Goal: Information Seeking & Learning: Stay updated

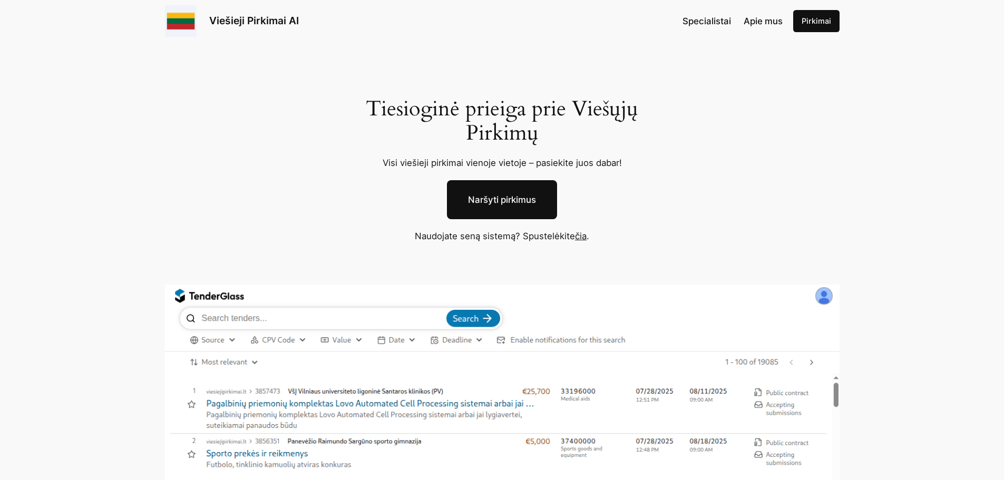
click at [819, 26] on link "Pirkimai" at bounding box center [816, 21] width 46 height 22
click at [580, 236] on link "čia" at bounding box center [581, 236] width 12 height 11
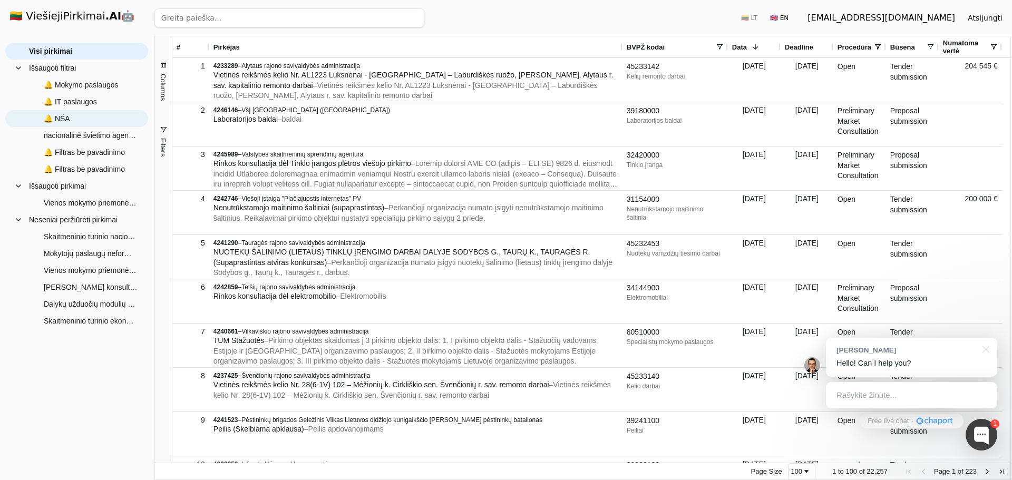
click at [64, 117] on span "🔔 NŠA" at bounding box center [57, 119] width 26 height 16
type input "nacionalinė švietimo agentūra"
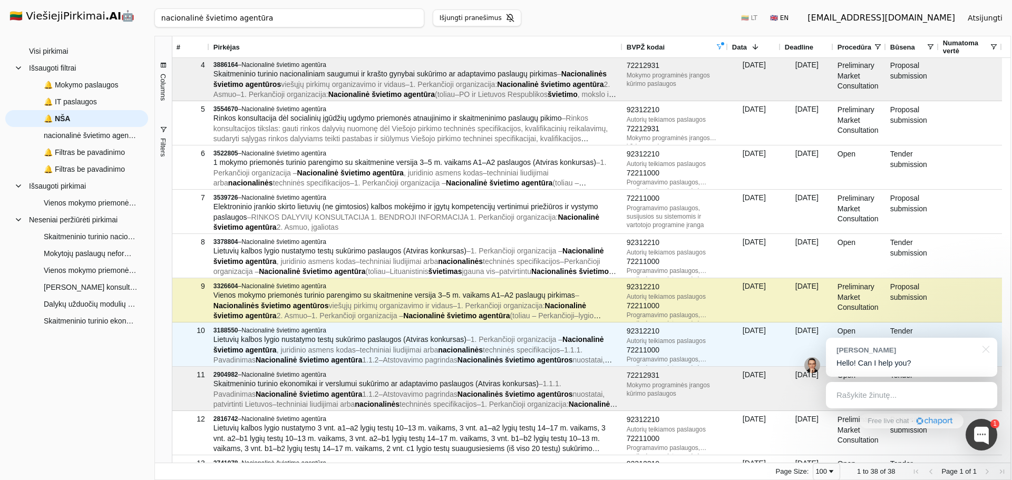
scroll to position [158, 0]
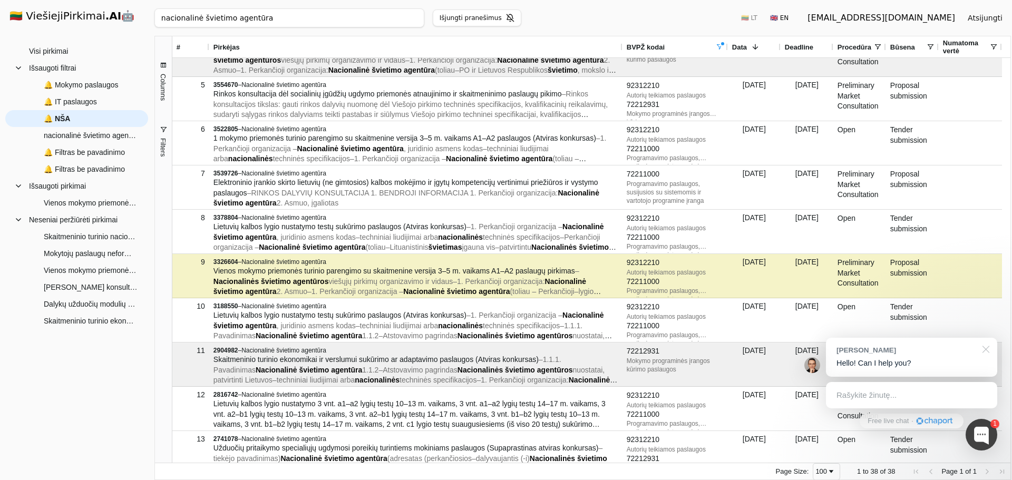
click at [985, 350] on div at bounding box center [984, 349] width 26 height 22
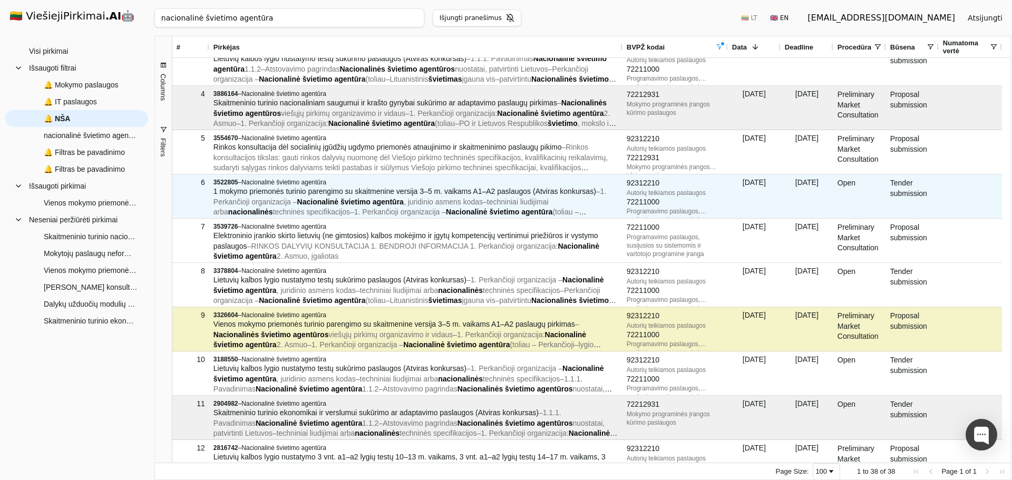
scroll to position [0, 0]
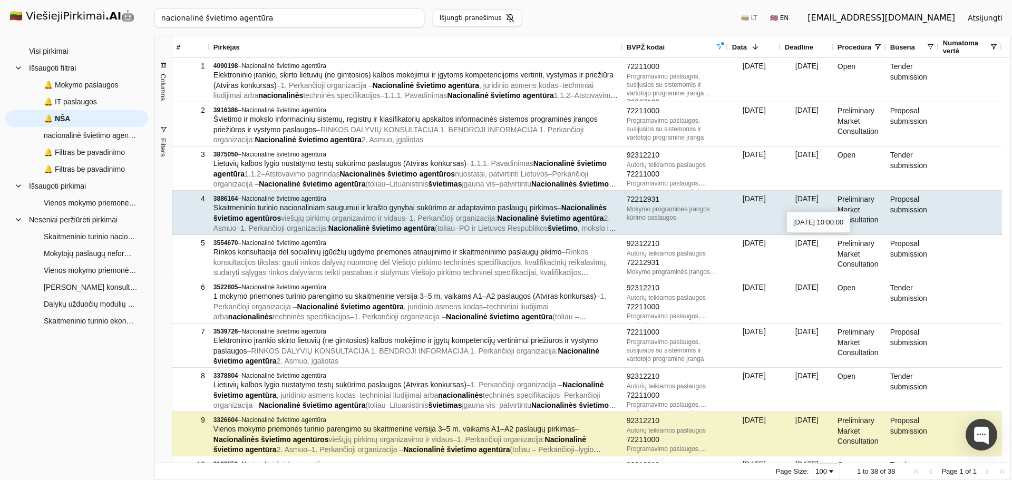
click at [792, 202] on div "[DATE]" at bounding box center [806, 213] width 53 height 44
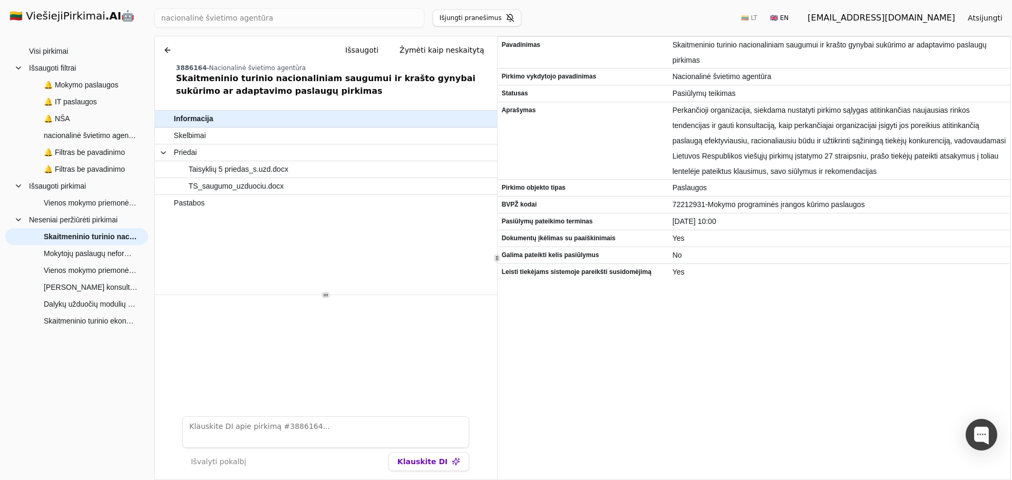
click at [165, 52] on button at bounding box center [167, 50] width 17 height 19
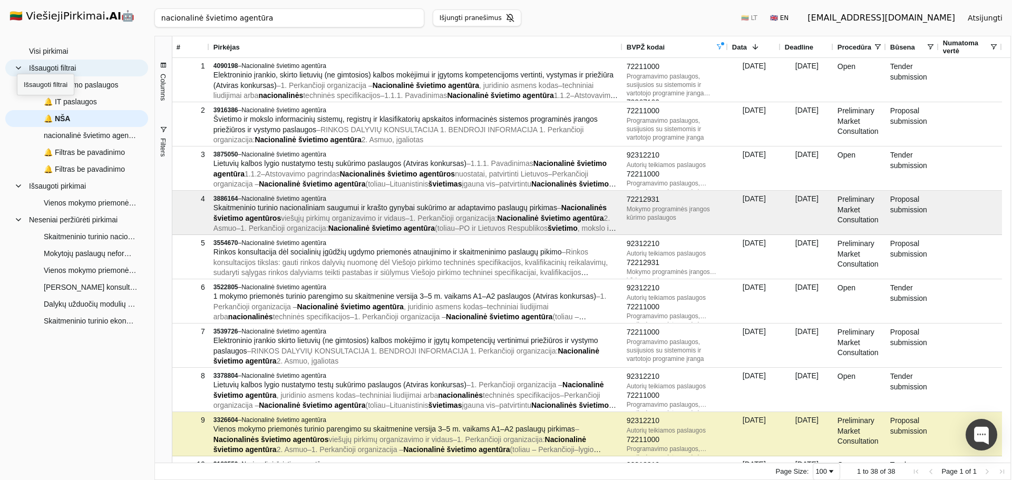
click at [16, 65] on span at bounding box center [18, 68] width 8 height 8
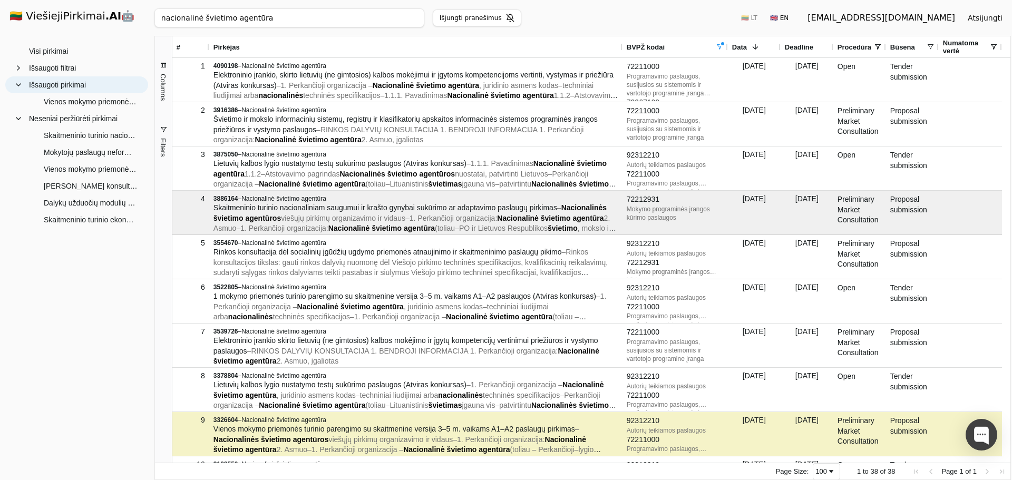
click at [16, 86] on span at bounding box center [18, 85] width 8 height 8
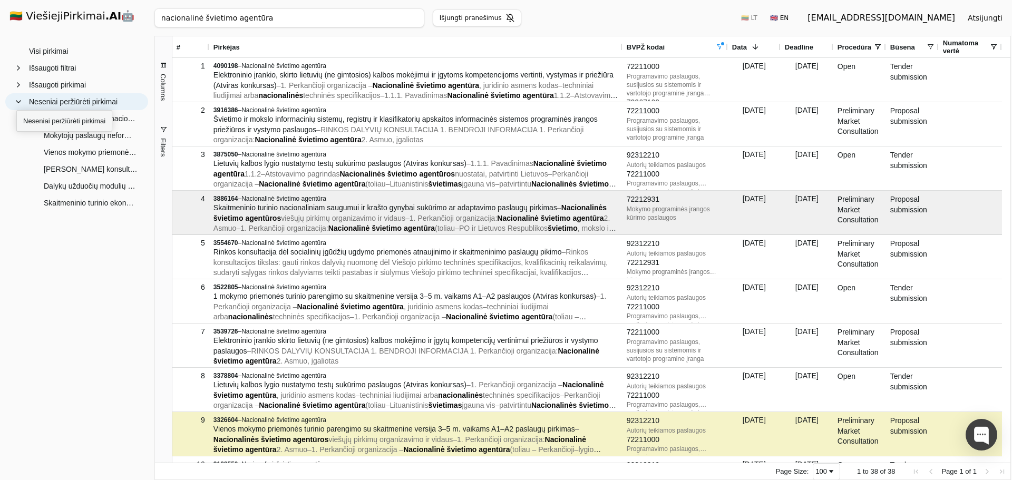
click at [17, 104] on span at bounding box center [18, 101] width 8 height 8
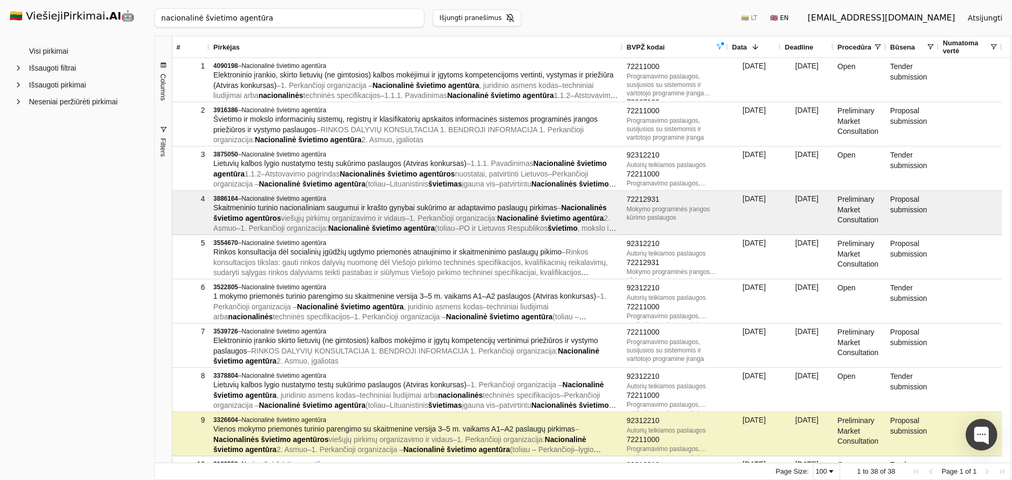
click at [72, 13] on h1 "🇱🇹 ViešiejiPirkimai .AI 🤖" at bounding box center [76, 17] width 151 height 34
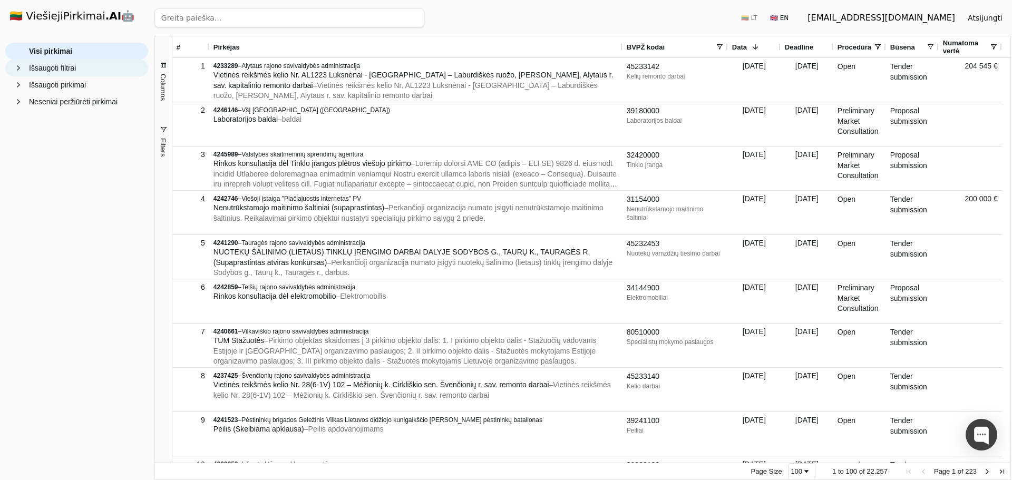
click at [23, 66] on span "Išsaugoti filtrai" at bounding box center [76, 68] width 125 height 16
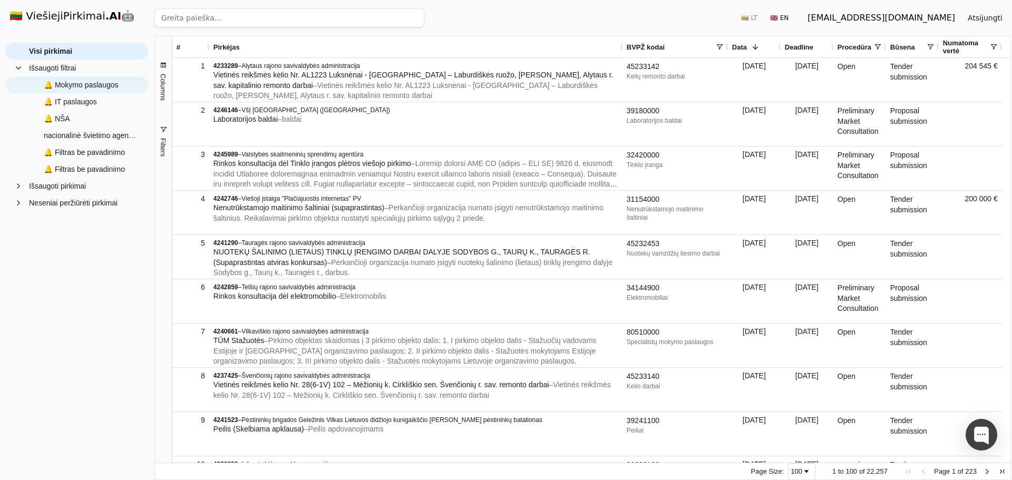
click at [77, 87] on span "🔔 Mokymo paslaugos" at bounding box center [81, 85] width 75 height 16
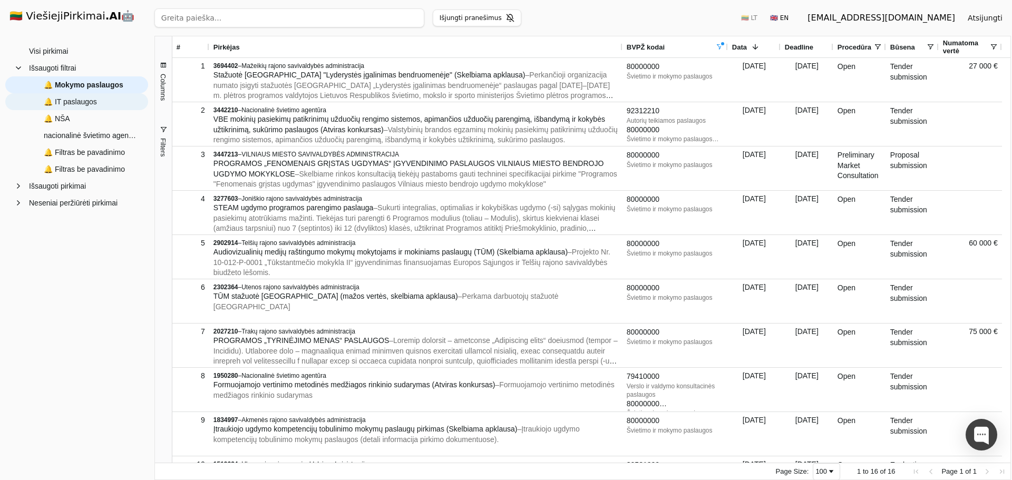
click at [85, 108] on span "🔔 IT paslaugos" at bounding box center [70, 102] width 53 height 16
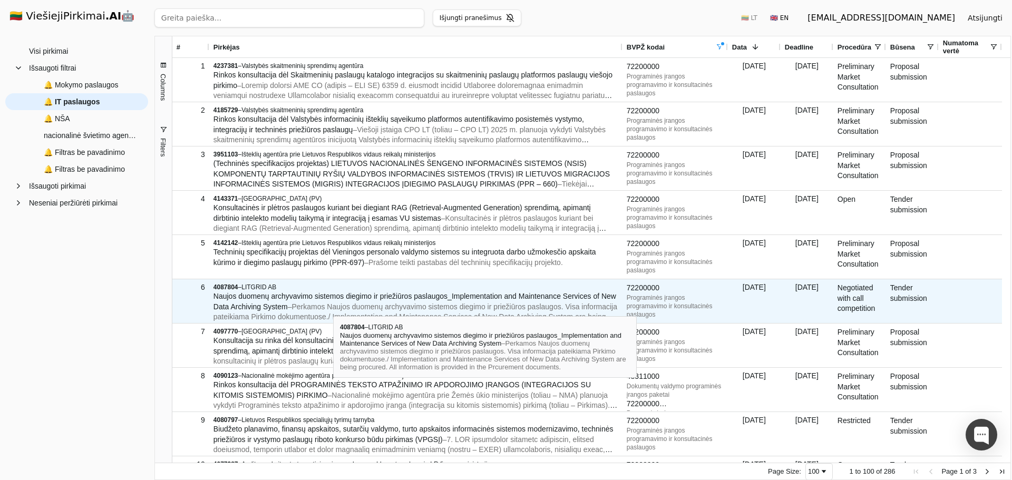
scroll to position [105, 0]
